Goal: Task Accomplishment & Management: Use online tool/utility

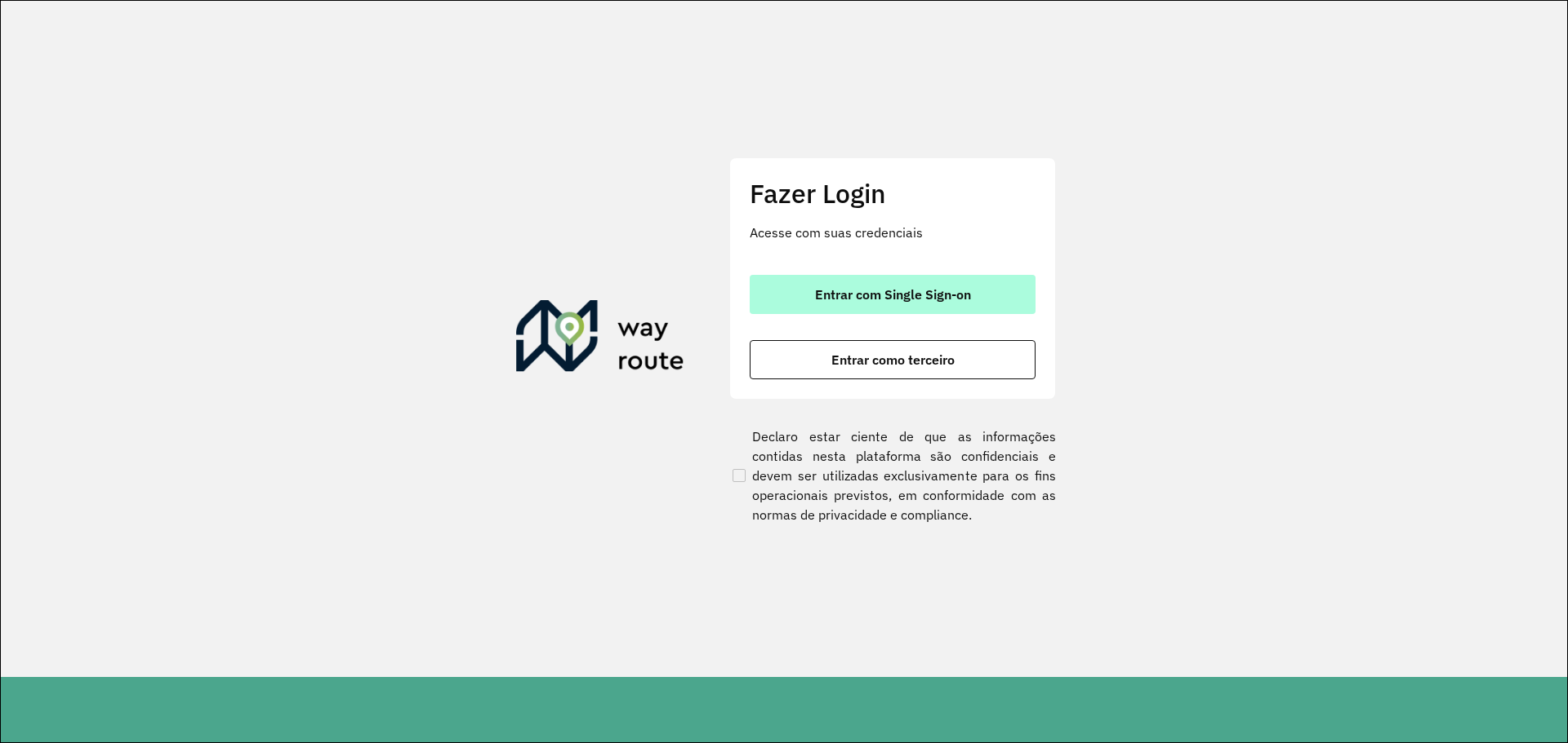
click at [968, 298] on span "Entrar com Single Sign-on" at bounding box center [893, 294] width 156 height 13
